Goal: Navigation & Orientation: Find specific page/section

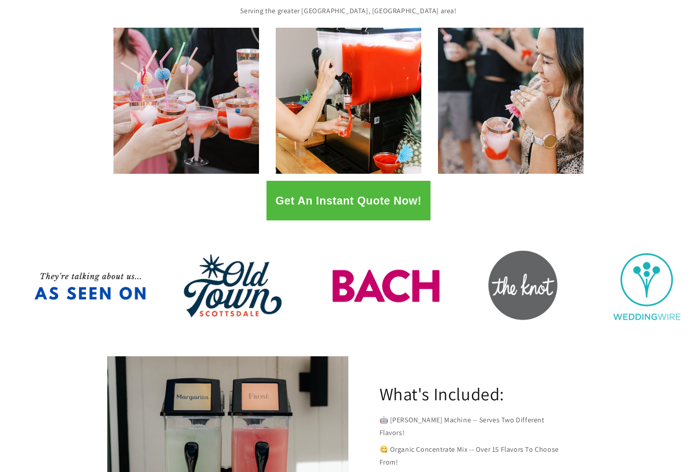
scroll to position [132, 0]
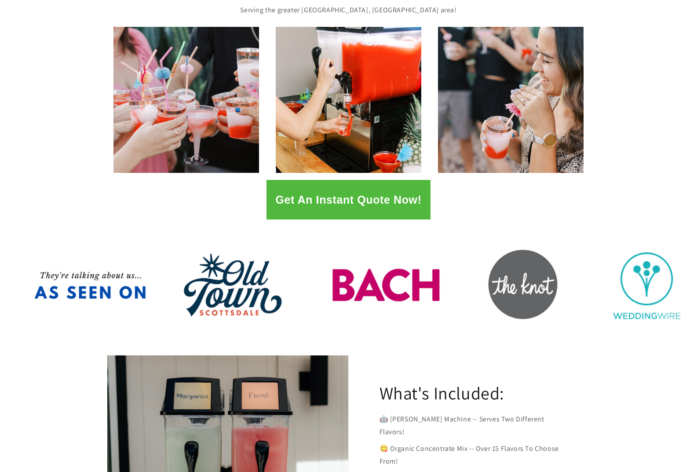
click at [310, 213] on button "Get An Instant Quote Now!" at bounding box center [349, 200] width 164 height 40
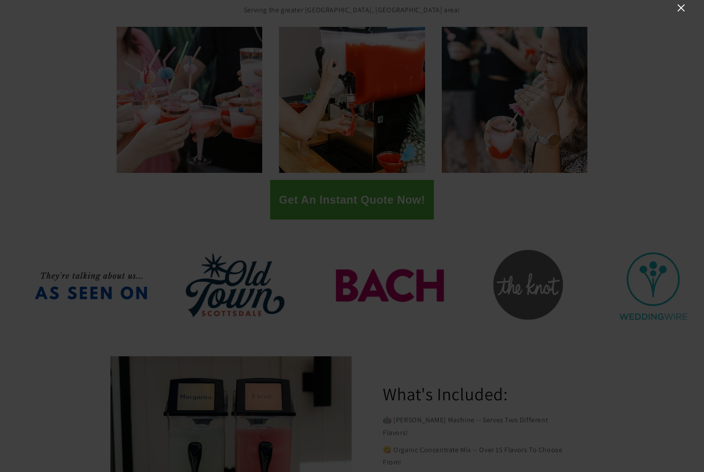
click at [678, 9] on icon "Close" at bounding box center [681, 8] width 11 height 11
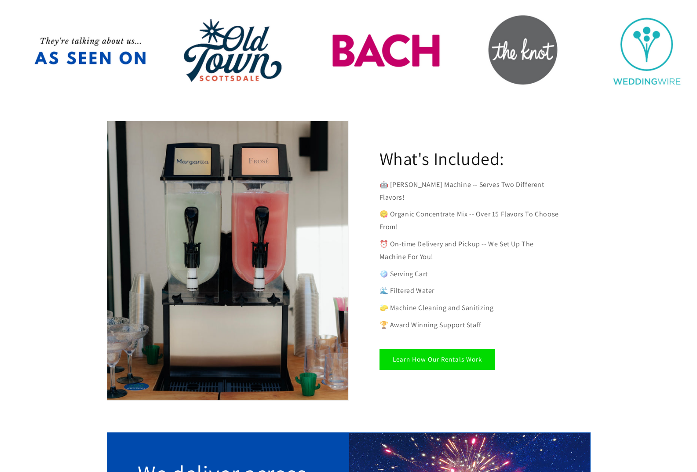
scroll to position [396, 0]
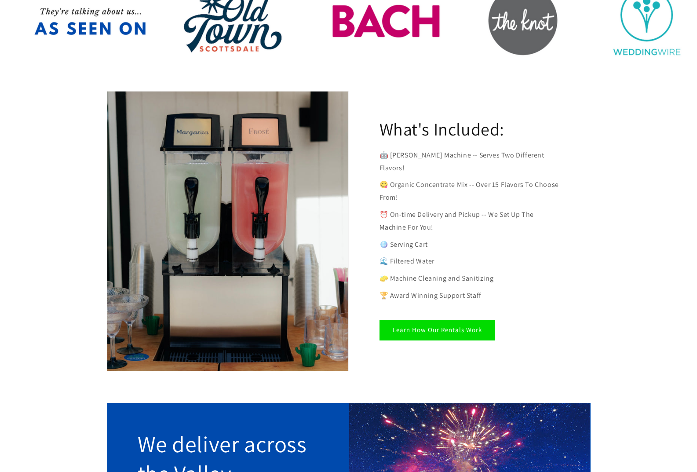
drag, startPoint x: 589, startPoint y: 187, endPoint x: 578, endPoint y: 187, distance: 11.4
click at [589, 186] on div "What's Included: 🤖 [PERSON_NAME] Machine -- Serves Two Different Flavors! 😋 Org…" at bounding box center [470, 231] width 242 height 280
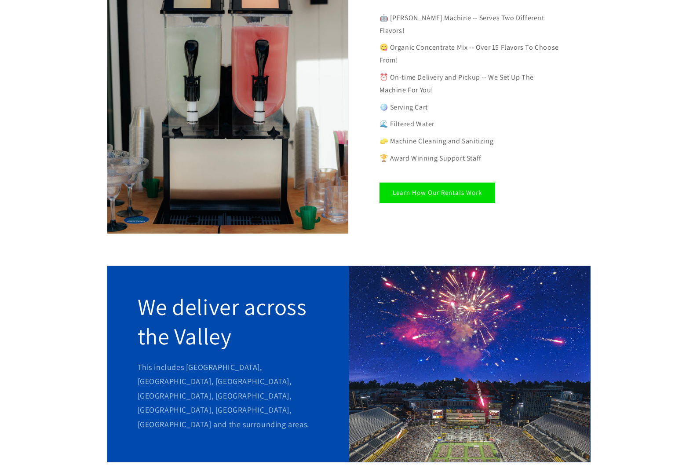
scroll to position [572, 0]
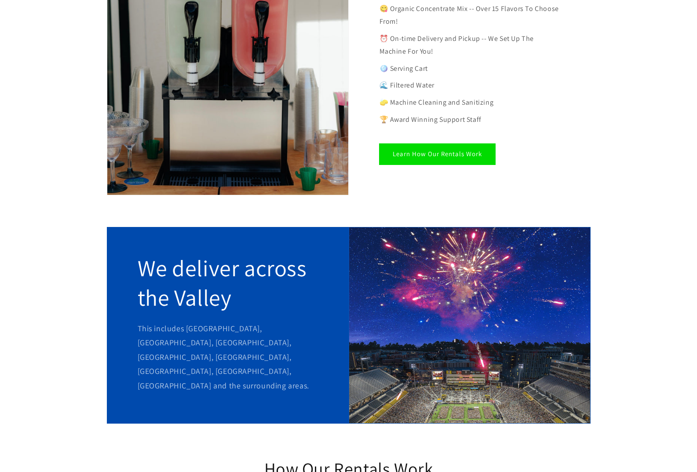
click at [459, 145] on link "Learn How Our Rentals Work" at bounding box center [438, 154] width 116 height 21
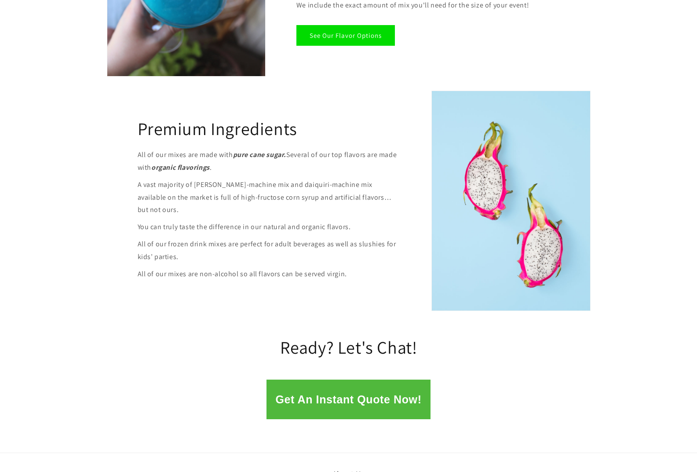
scroll to position [1183, 0]
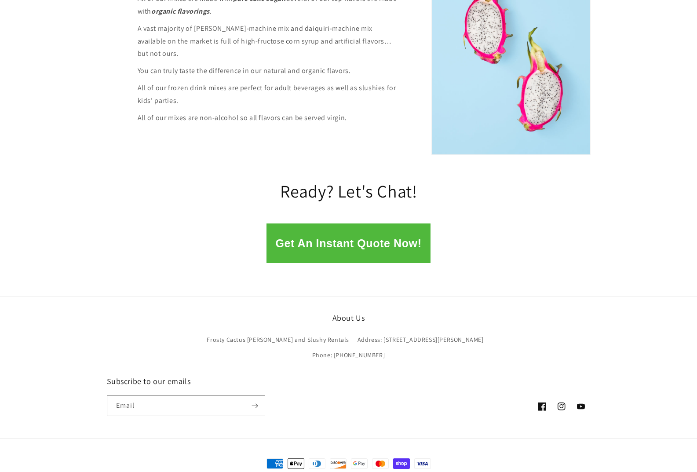
click at [545, 402] on icon at bounding box center [542, 406] width 8 height 8
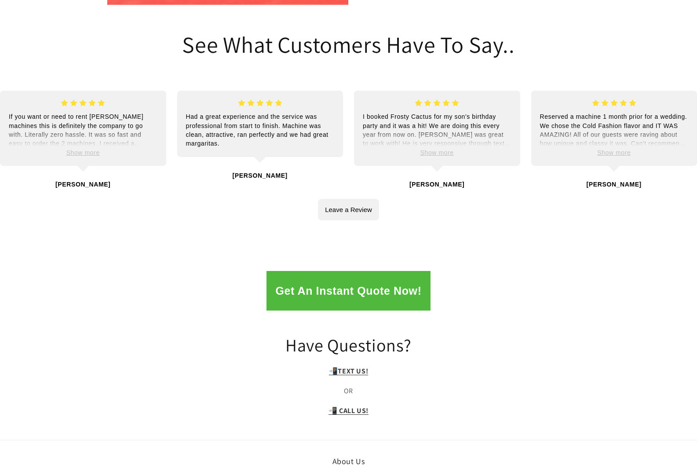
scroll to position [1743, 0]
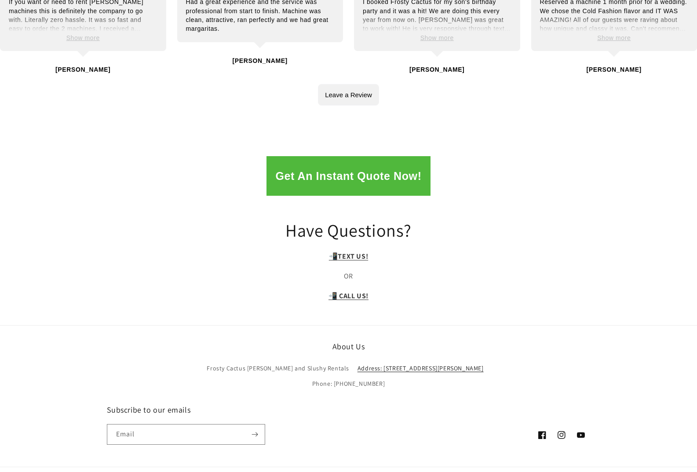
click at [397, 361] on link "Address: [STREET_ADDRESS][PERSON_NAME]" at bounding box center [421, 368] width 126 height 15
